Goal: Information Seeking & Learning: Compare options

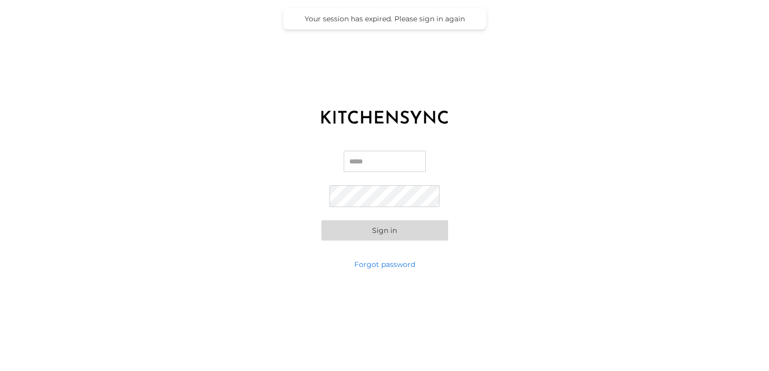
type input "**********"
click at [387, 239] on button "Sign in" at bounding box center [384, 230] width 127 height 20
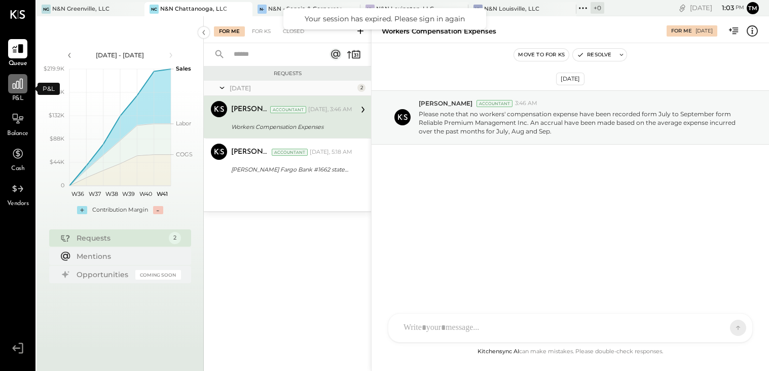
click at [14, 92] on div at bounding box center [17, 83] width 19 height 19
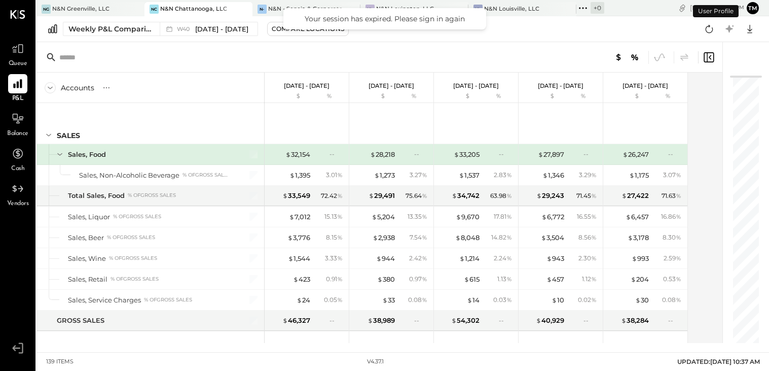
click at [472, 16] on div "Your session has expired. Please sign in again" at bounding box center [384, 18] width 182 height 9
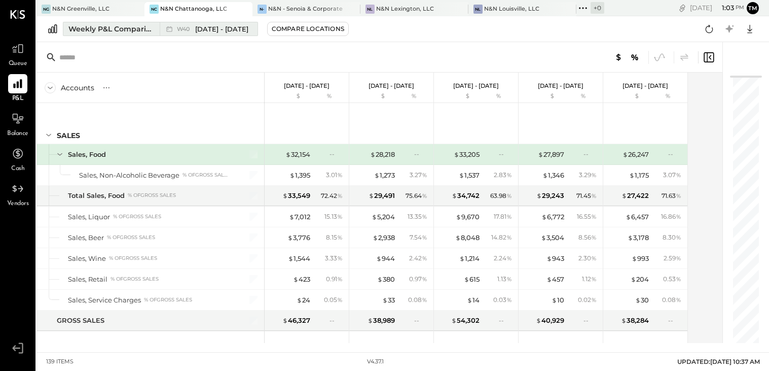
click at [127, 28] on div "Weekly P&L Comparison" at bounding box center [110, 29] width 85 height 10
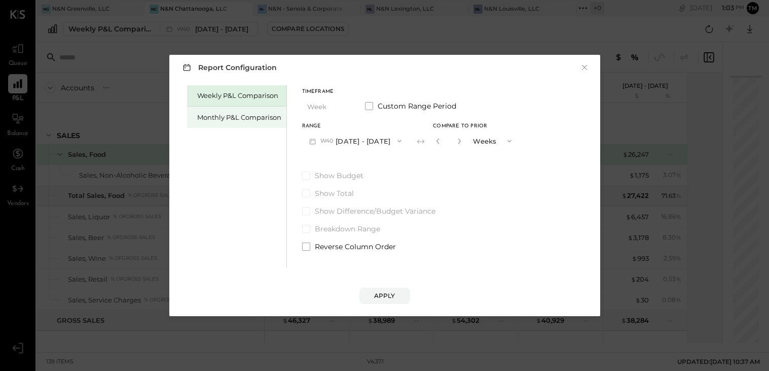
click at [242, 122] on div "Monthly P&L Comparison" at bounding box center [236, 116] width 99 height 21
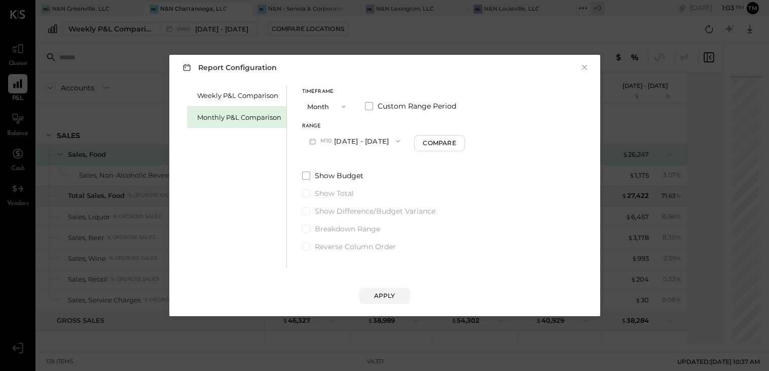
click at [394, 142] on icon "button" at bounding box center [398, 141] width 8 height 8
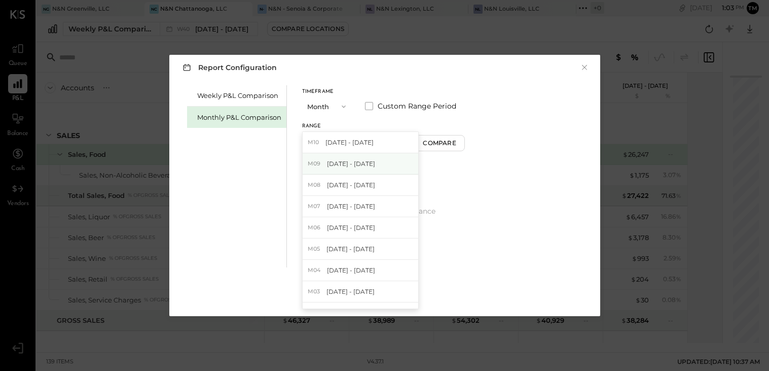
click at [372, 157] on div "M09 [DATE] - [DATE]" at bounding box center [361, 163] width 116 height 21
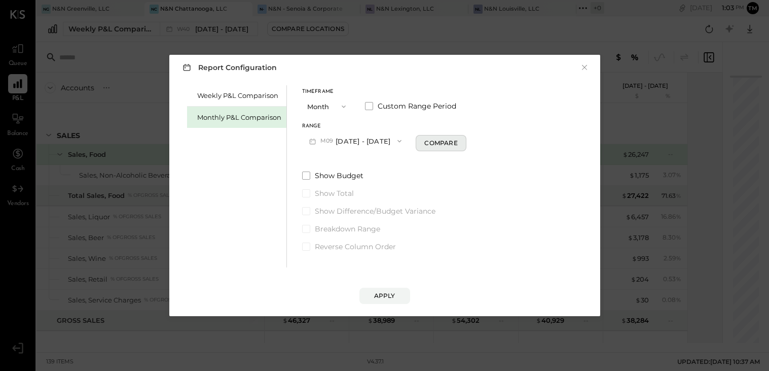
click at [427, 149] on button "Compare" at bounding box center [441, 143] width 51 height 16
click at [395, 292] on button "Apply" at bounding box center [384, 295] width 51 height 16
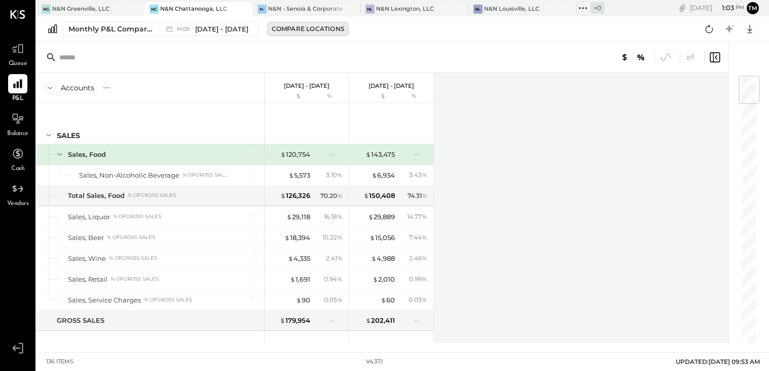
click at [302, 29] on div "Compare Locations" at bounding box center [308, 28] width 72 height 9
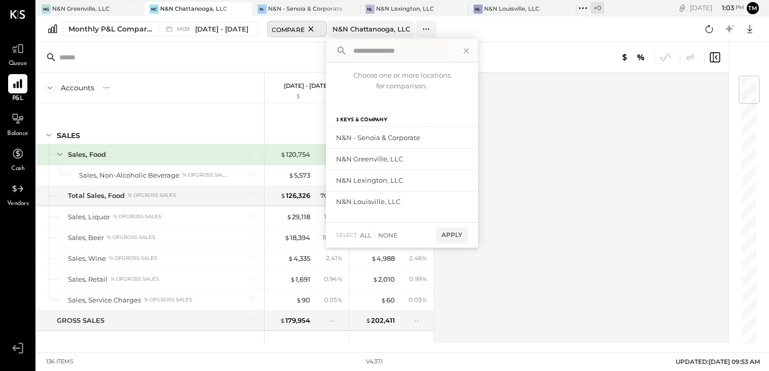
click at [295, 28] on span "Compare" at bounding box center [288, 29] width 33 height 10
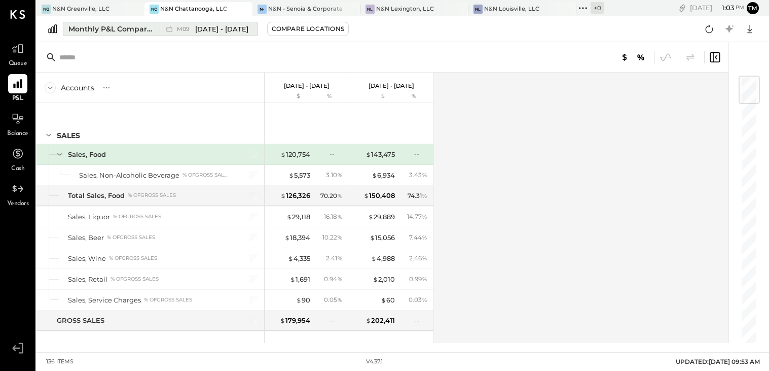
click at [178, 26] on span "M09" at bounding box center [185, 29] width 16 height 6
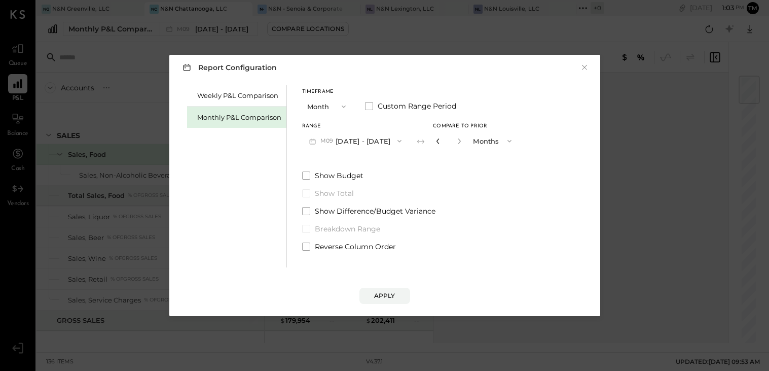
click at [436, 139] on icon "button" at bounding box center [437, 141] width 3 height 6
click at [388, 295] on div "Apply" at bounding box center [384, 295] width 21 height 9
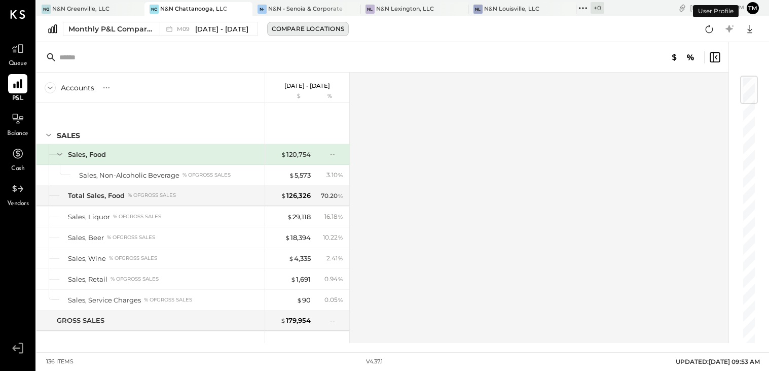
click at [288, 25] on div "Compare Locations" at bounding box center [308, 28] width 72 height 9
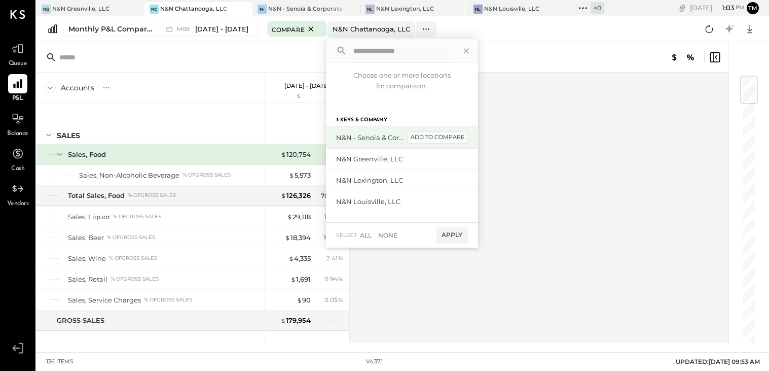
click at [439, 138] on div "add to compare" at bounding box center [437, 137] width 61 height 12
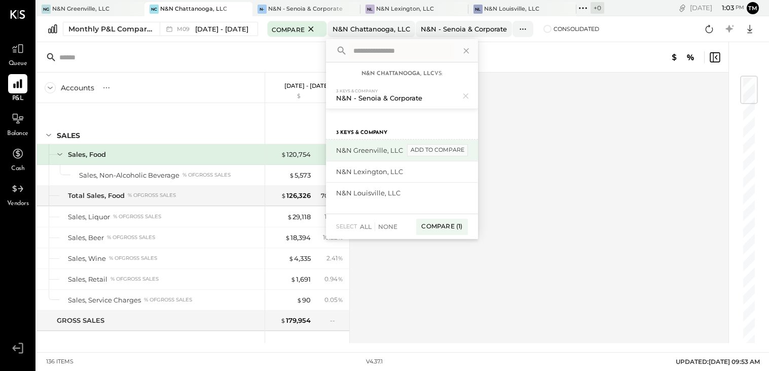
click at [440, 149] on div "add to compare" at bounding box center [437, 150] width 61 height 12
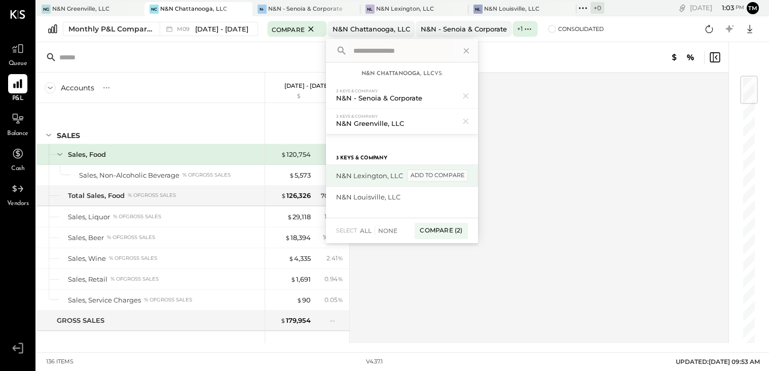
click at [436, 173] on div "add to compare" at bounding box center [437, 175] width 61 height 12
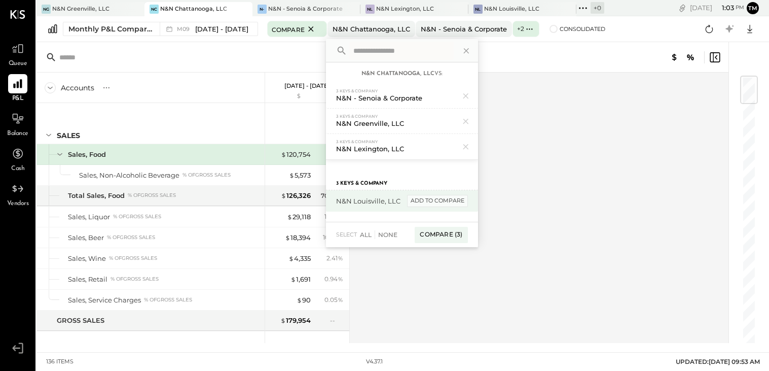
click at [427, 203] on div "add to compare" at bounding box center [437, 201] width 61 height 12
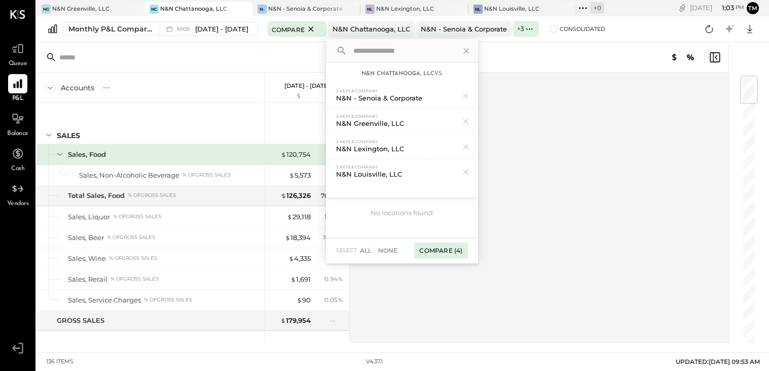
click at [430, 250] on div "Compare (4)" at bounding box center [440, 250] width 53 height 16
